Goal: Find specific page/section

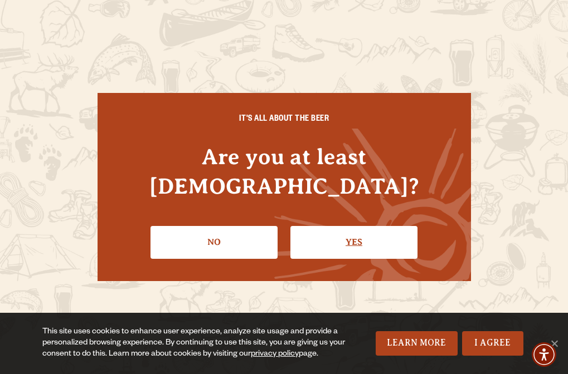
click at [373, 226] on link "Yes" at bounding box center [353, 242] width 127 height 32
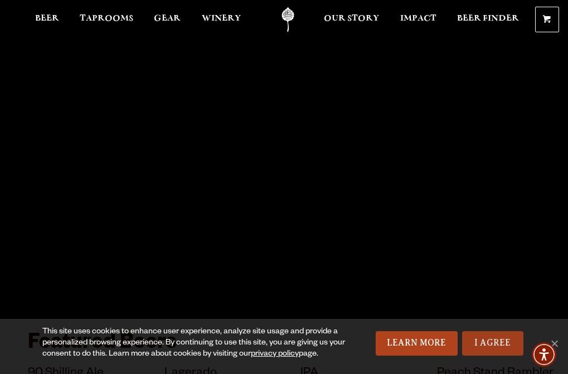
click at [495, 355] on link "I Agree" at bounding box center [492, 343] width 61 height 25
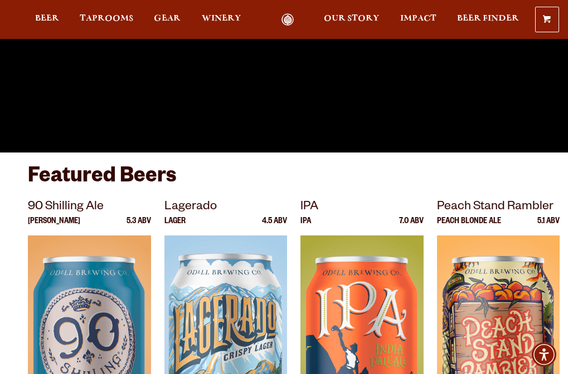
scroll to position [162, 0]
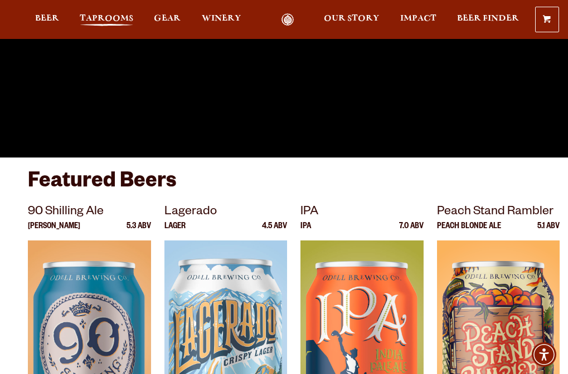
click at [103, 17] on span "Taprooms" at bounding box center [106, 18] width 53 height 9
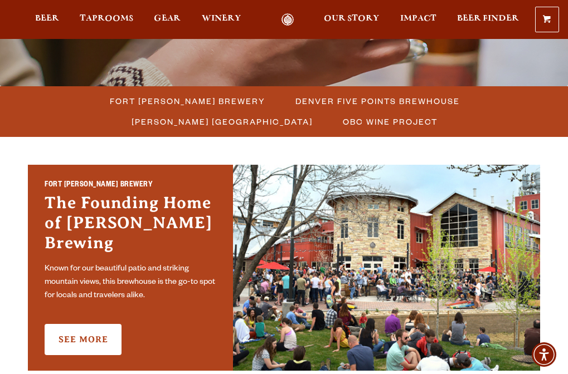
scroll to position [275, 0]
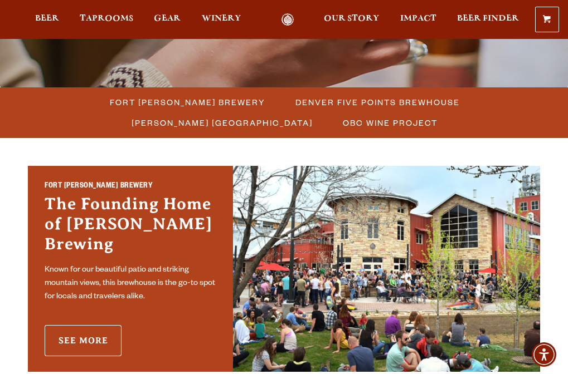
click at [70, 327] on link "See More" at bounding box center [83, 340] width 77 height 31
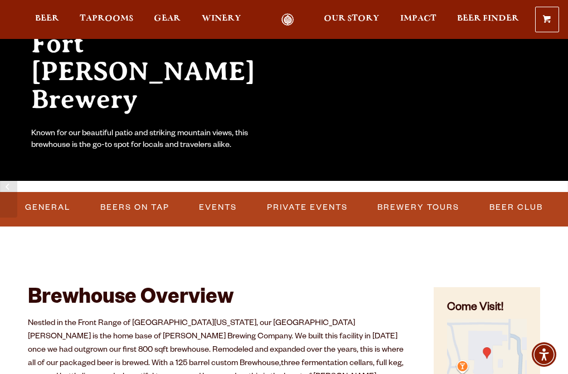
scroll to position [136, 0]
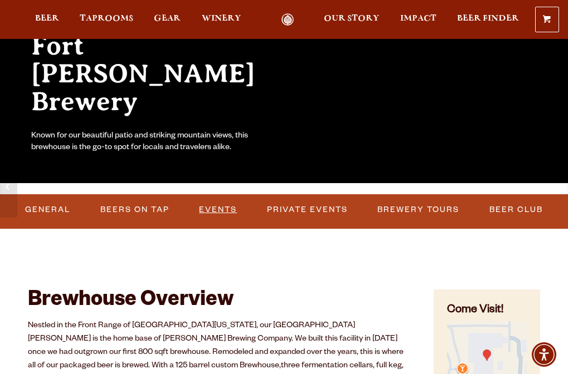
click at [213, 202] on link "Events" at bounding box center [217, 210] width 47 height 26
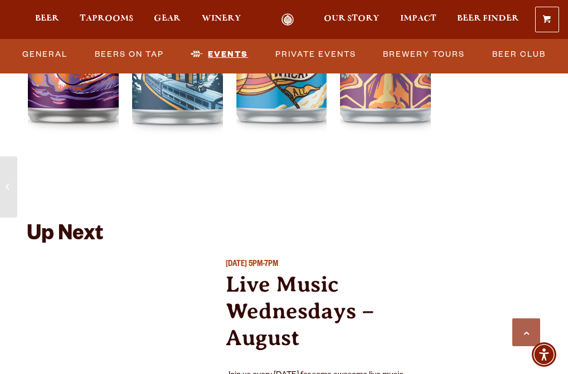
scroll to position [4096, 0]
